Goal: Information Seeking & Learning: Learn about a topic

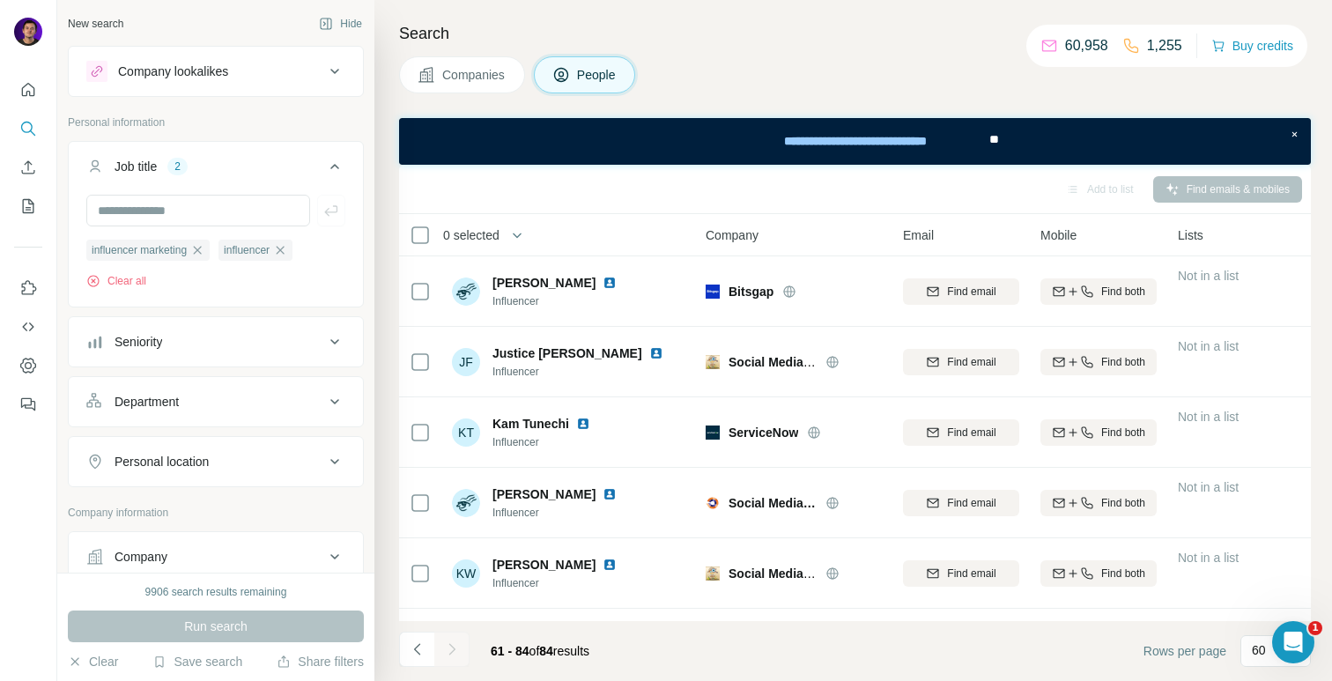
scroll to position [314, 0]
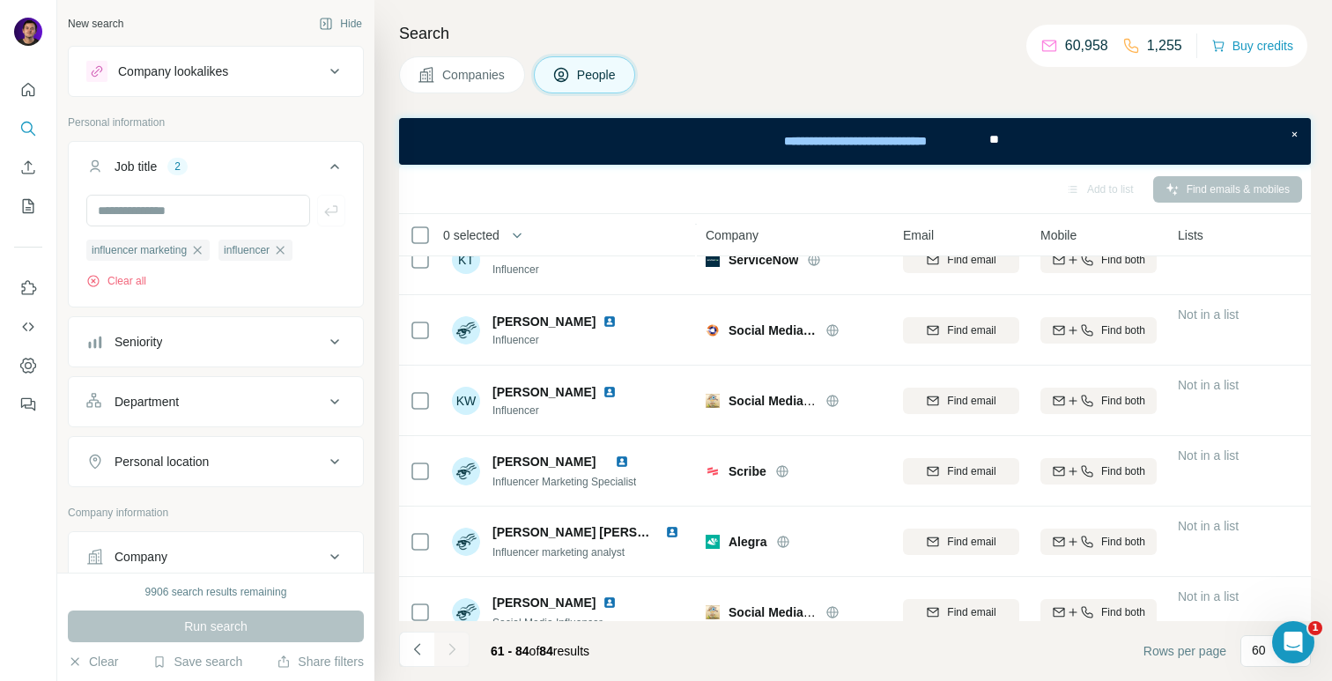
click at [847, 74] on div "Companies People" at bounding box center [855, 74] width 912 height 37
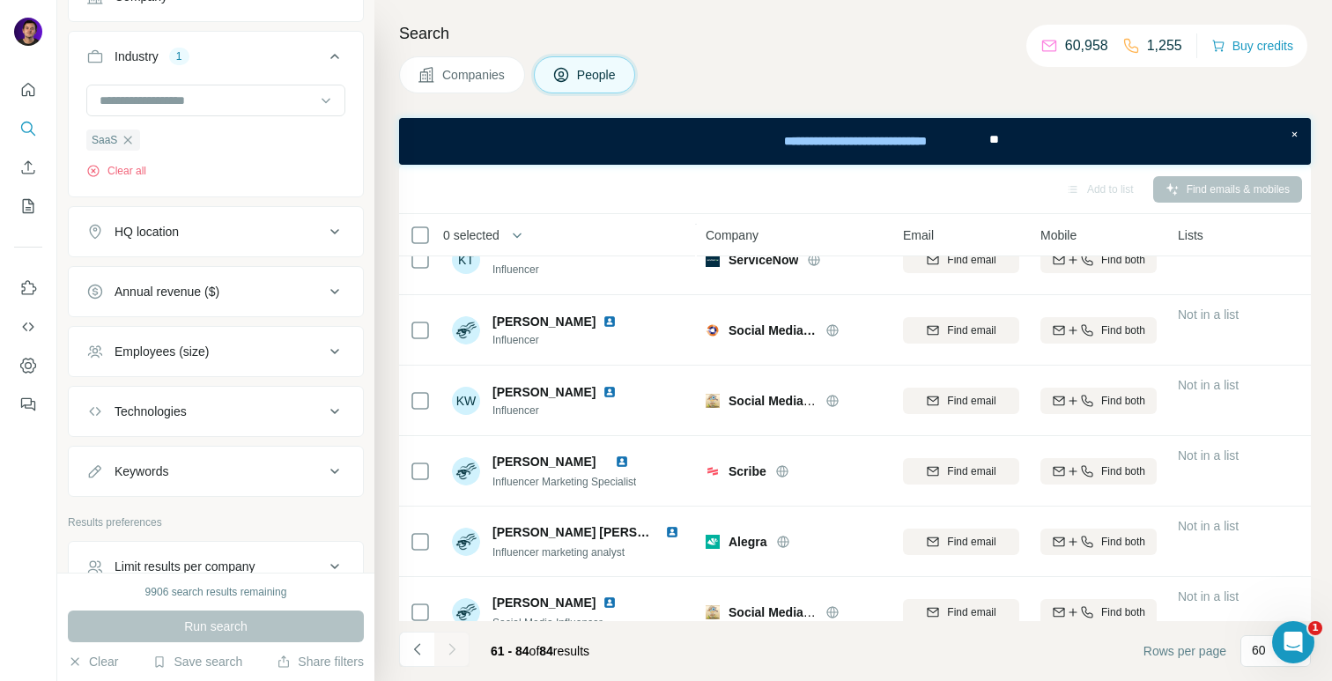
scroll to position [489, 0]
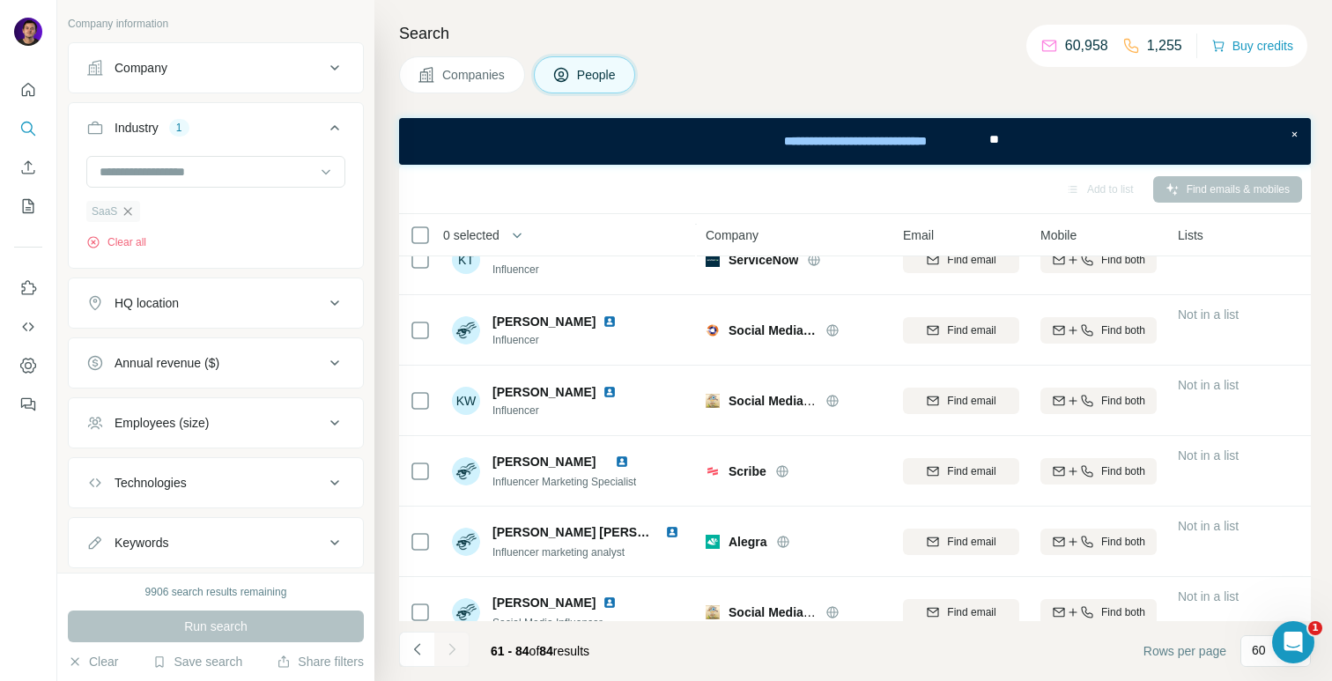
click at [132, 211] on icon "button" at bounding box center [128, 211] width 14 height 14
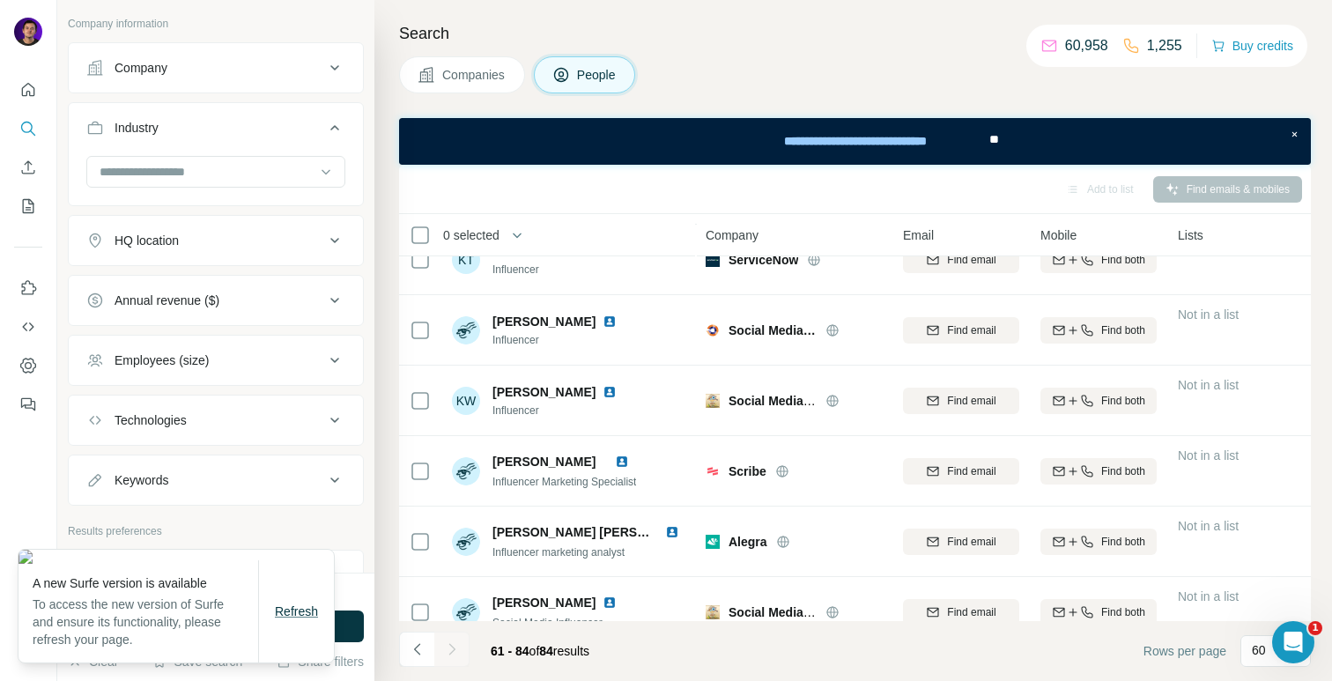
click at [298, 618] on span "Refresh" at bounding box center [296, 611] width 43 height 14
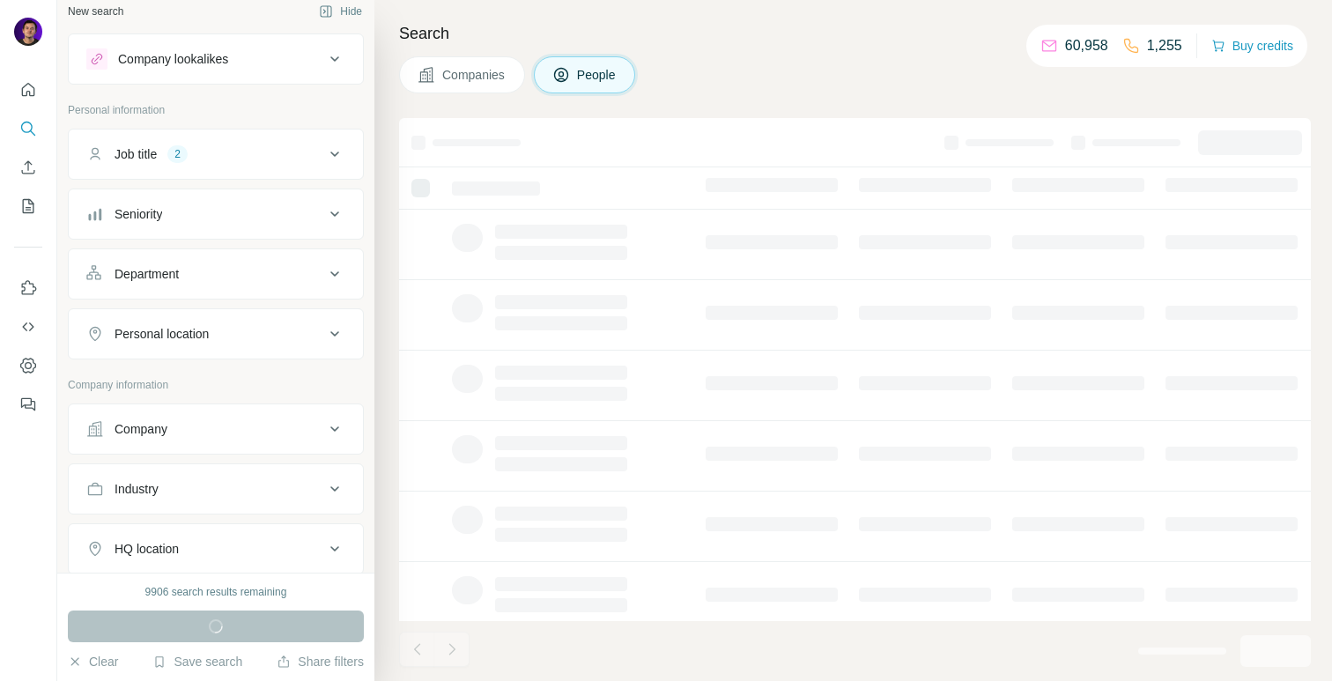
scroll to position [33, 0]
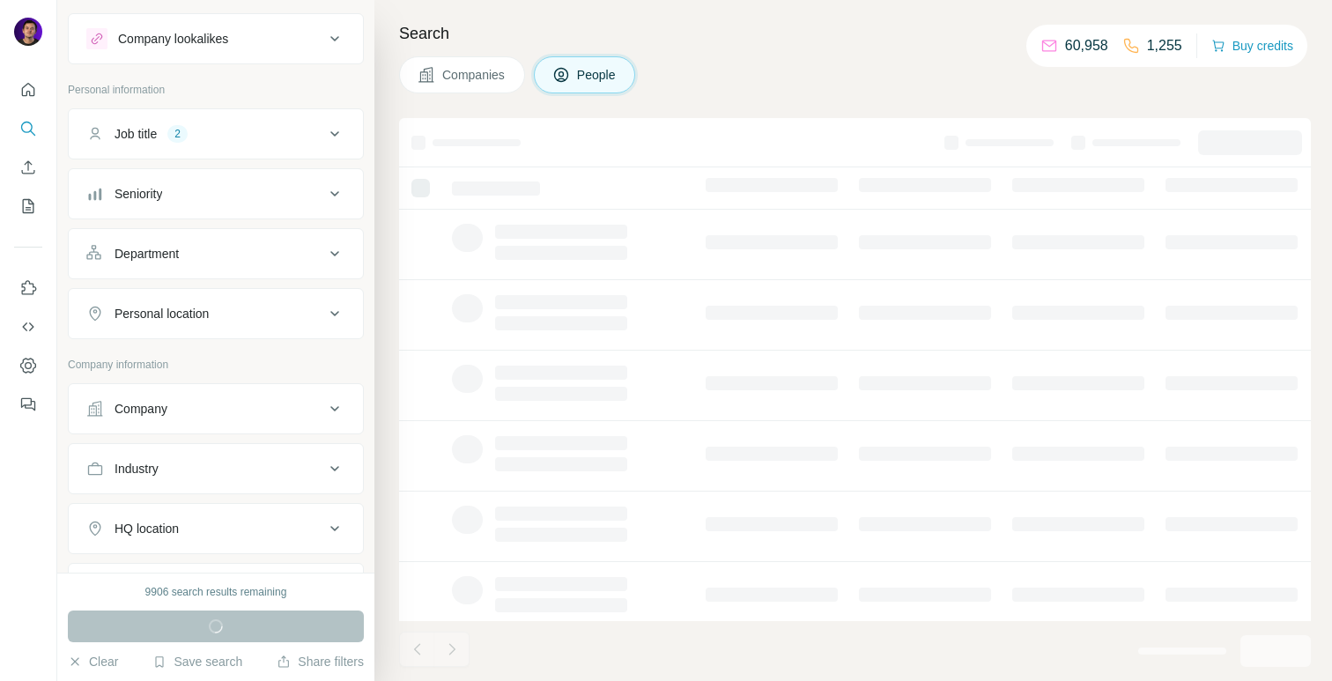
click at [180, 137] on div "2" at bounding box center [177, 134] width 20 height 16
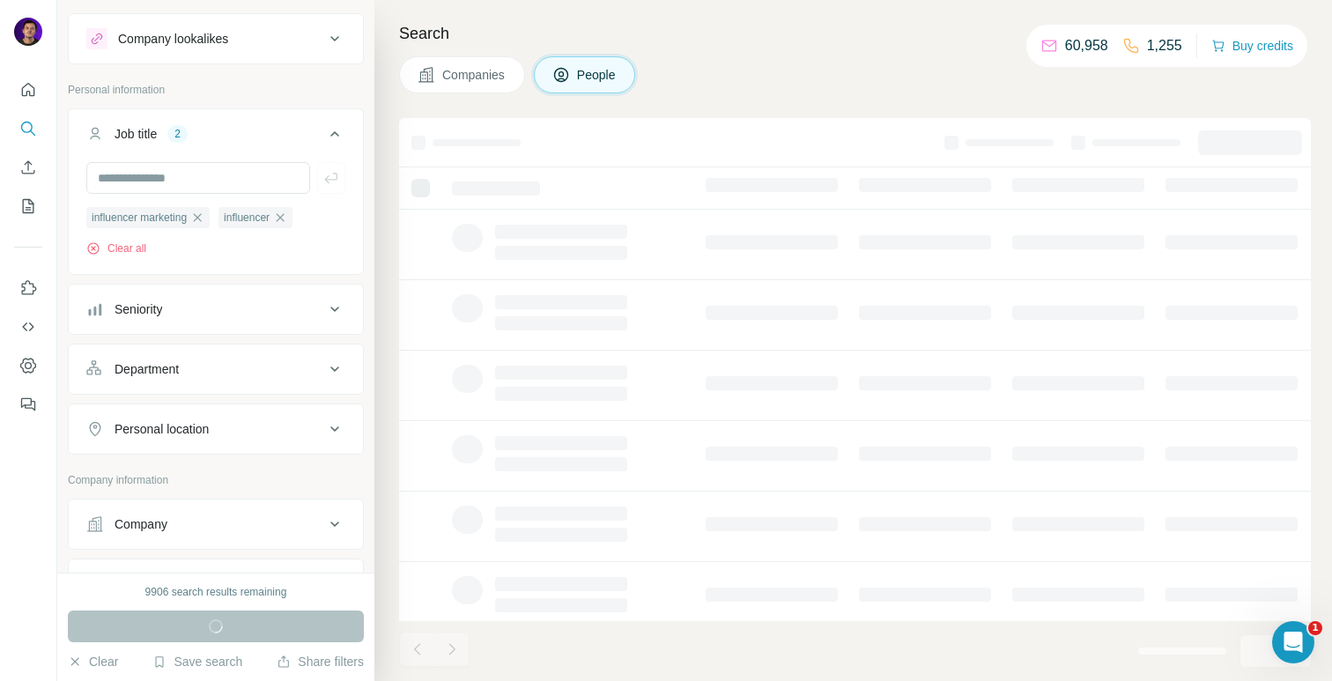
scroll to position [0, 0]
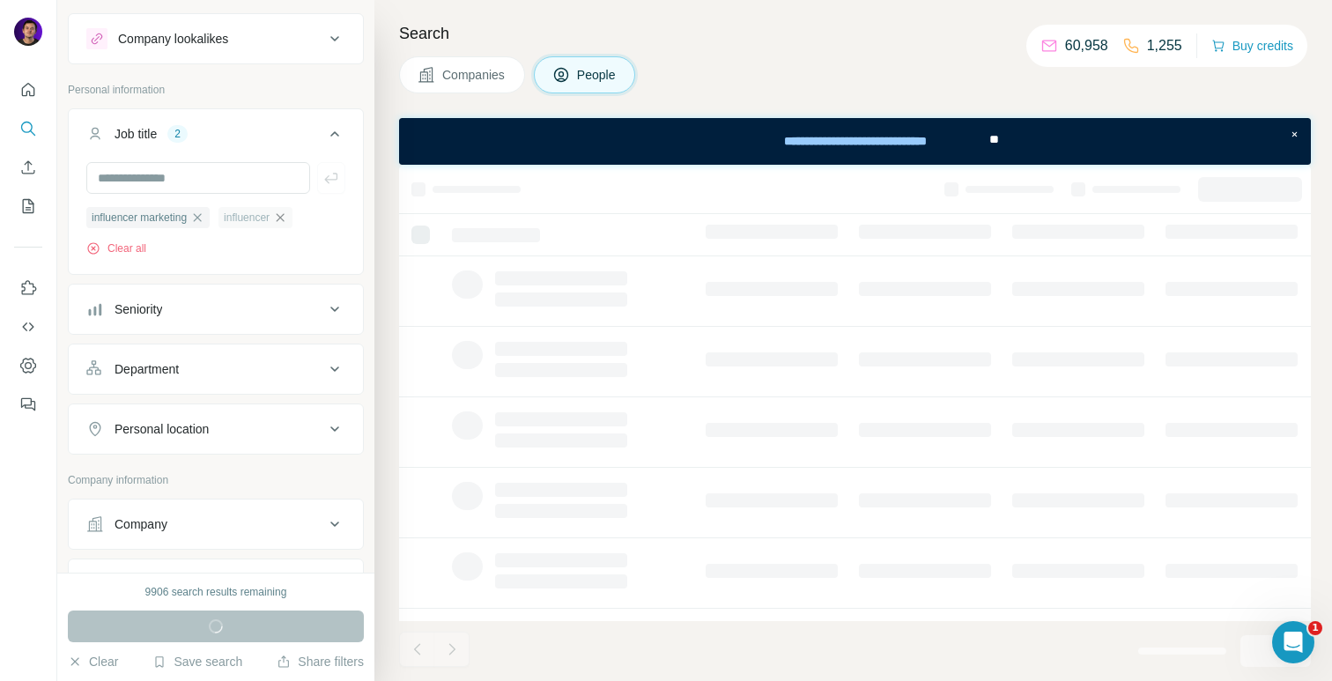
click at [287, 220] on icon "button" at bounding box center [280, 218] width 14 height 14
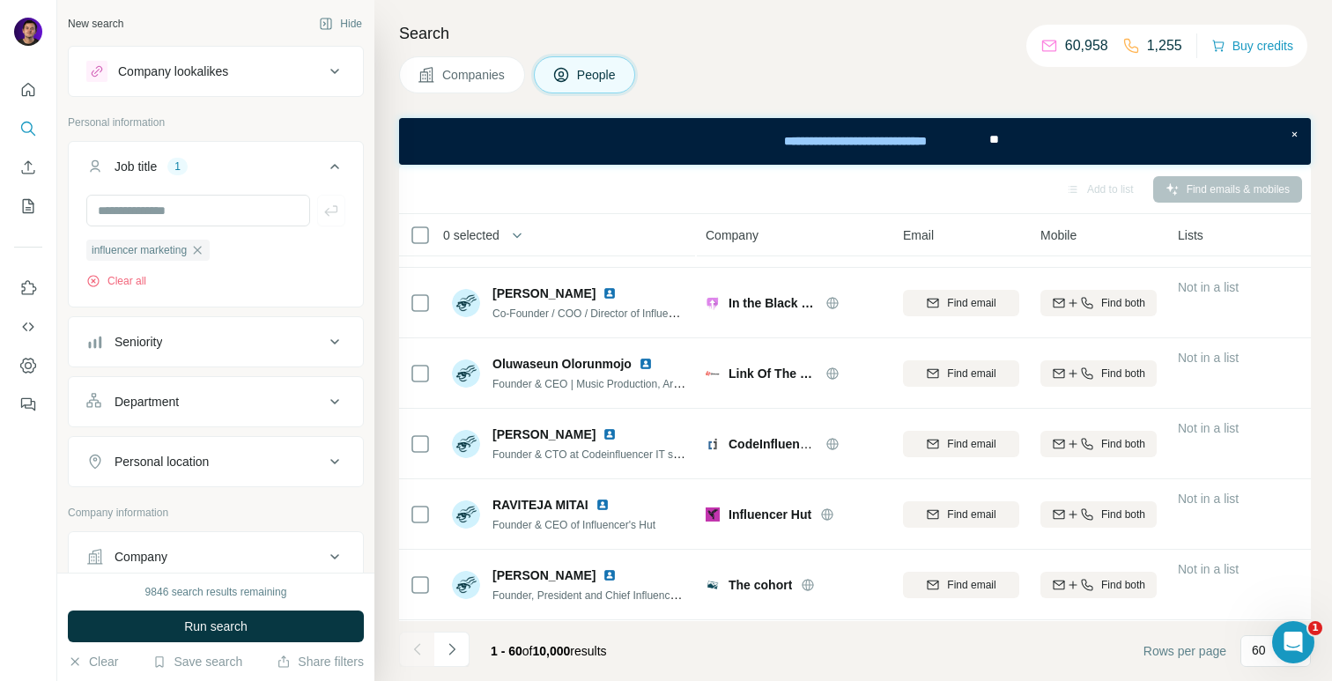
scroll to position [701, 0]
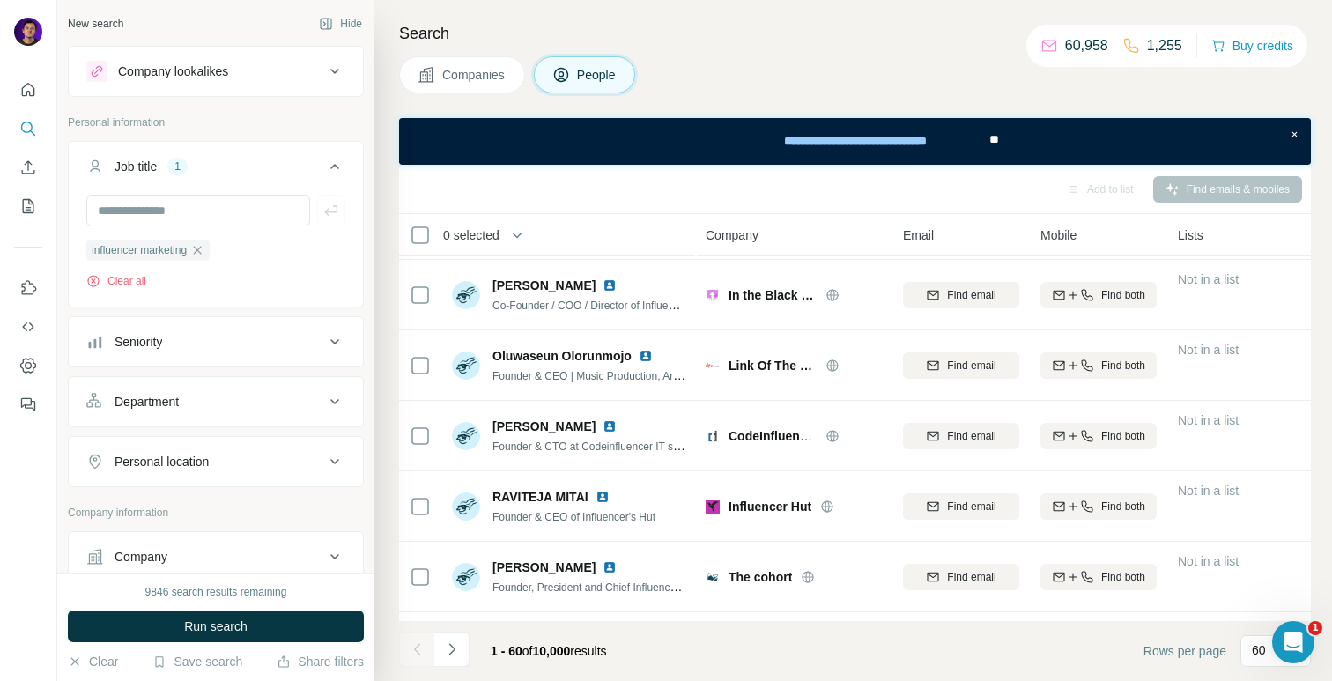
click at [302, 169] on div "Job title 1" at bounding box center [205, 167] width 238 height 18
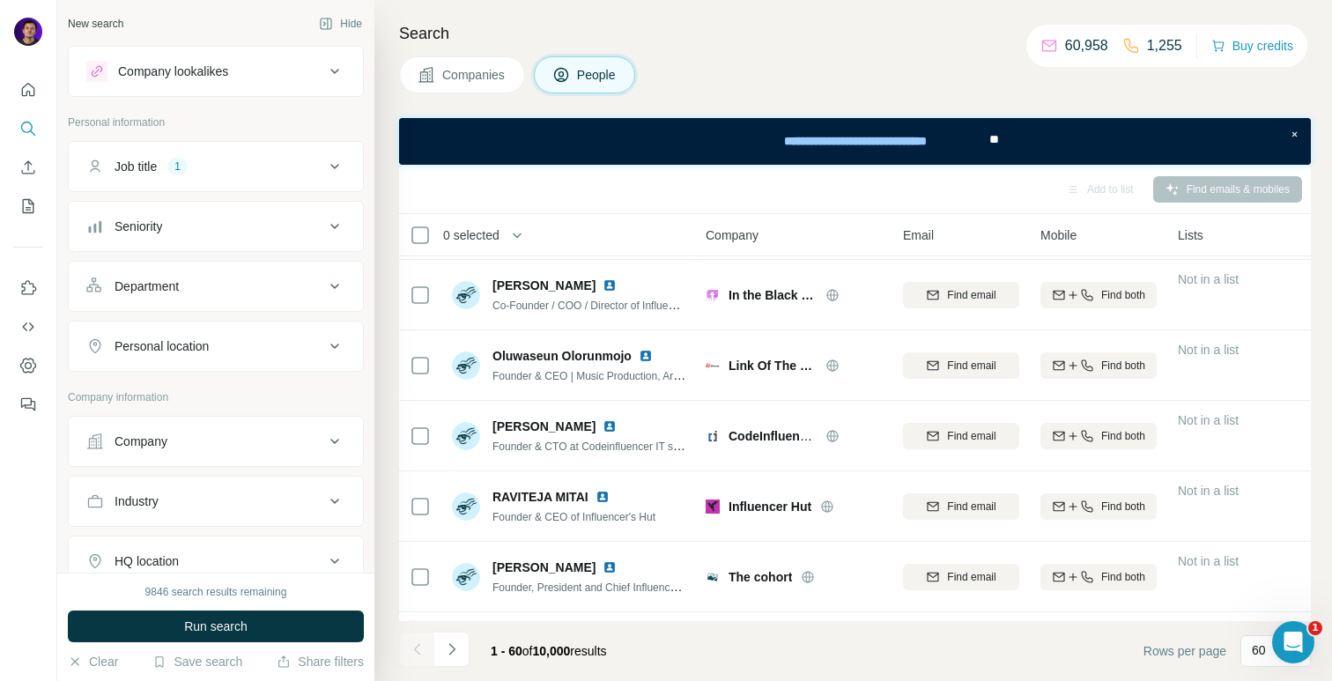
click at [302, 169] on div "Job title 1" at bounding box center [205, 167] width 238 height 18
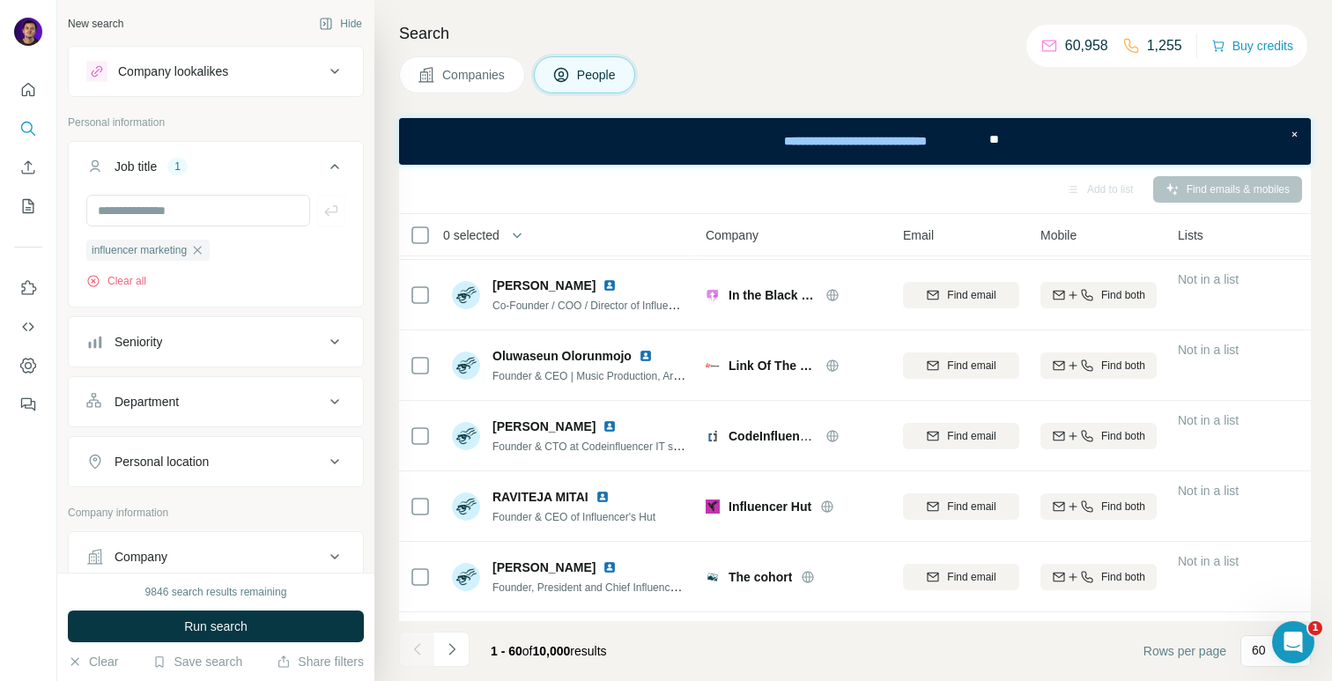
click at [474, 76] on span "Companies" at bounding box center [474, 75] width 64 height 18
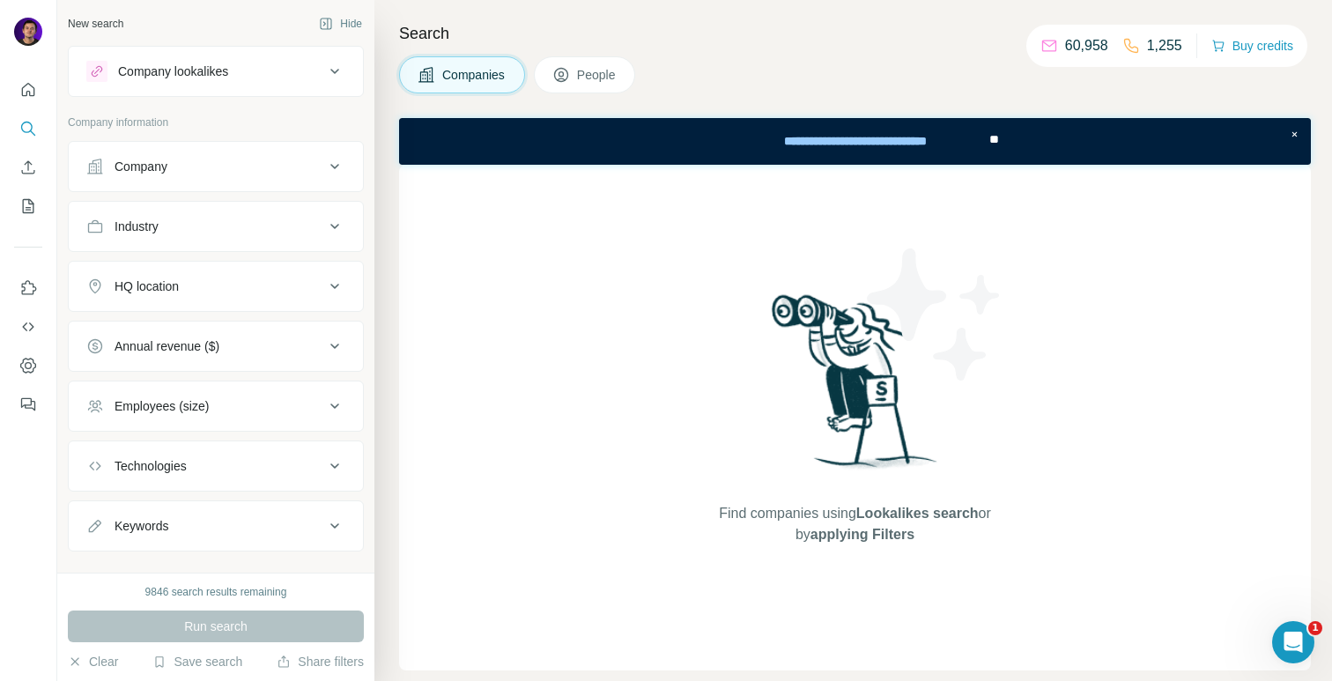
click at [174, 219] on div "Industry" at bounding box center [205, 227] width 238 height 18
click at [196, 174] on div "Company" at bounding box center [205, 167] width 238 height 18
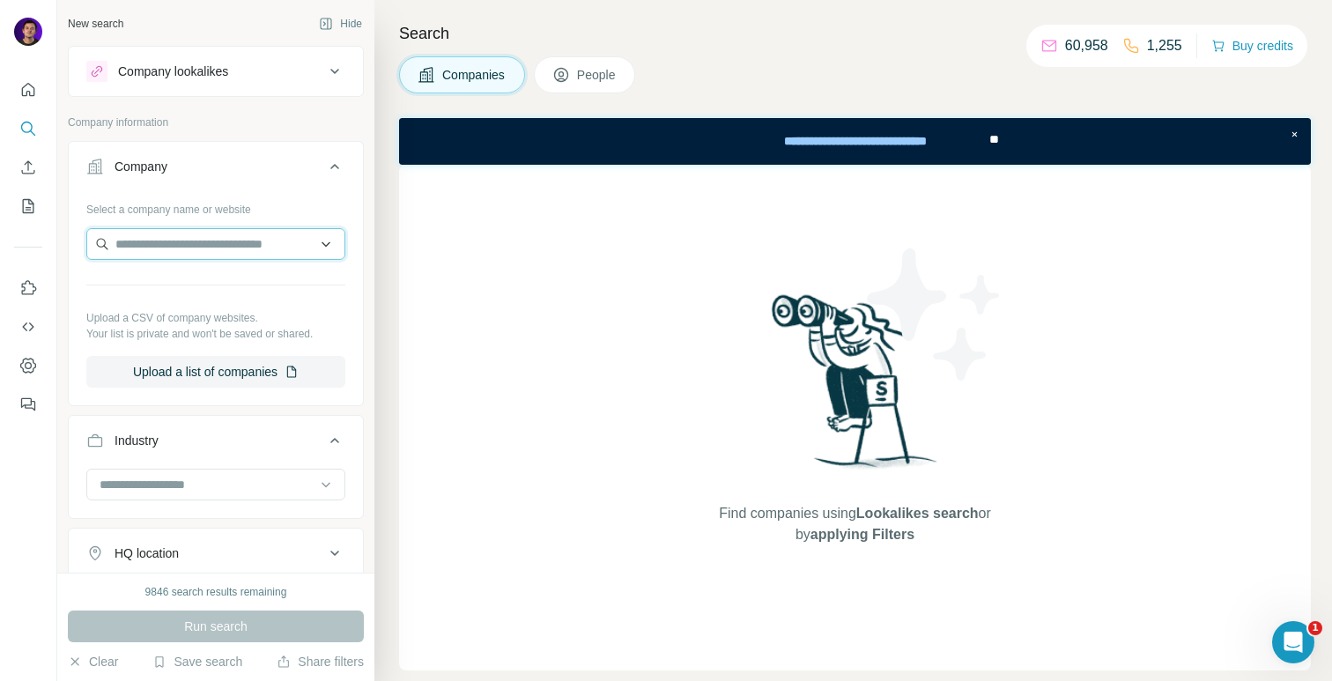
click at [195, 246] on input "text" at bounding box center [215, 244] width 259 height 32
type input "****"
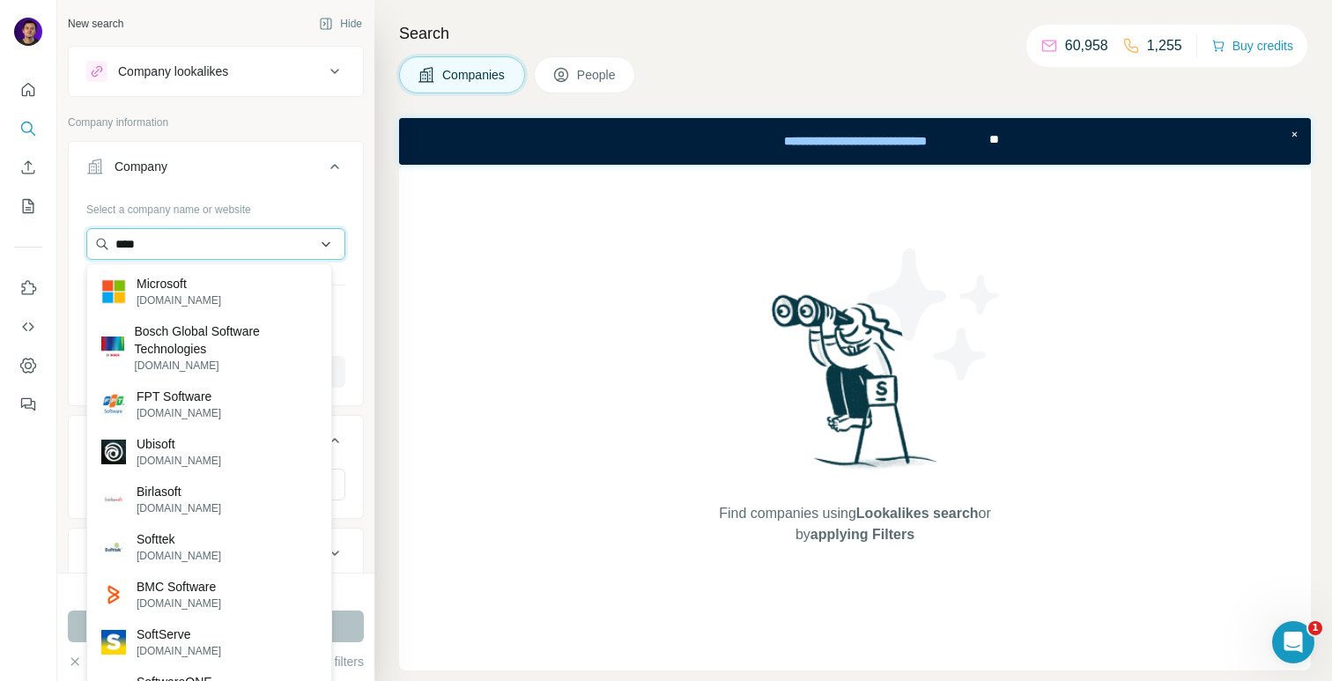
click at [191, 233] on input "****" at bounding box center [215, 244] width 259 height 32
